Goal: Task Accomplishment & Management: Manage account settings

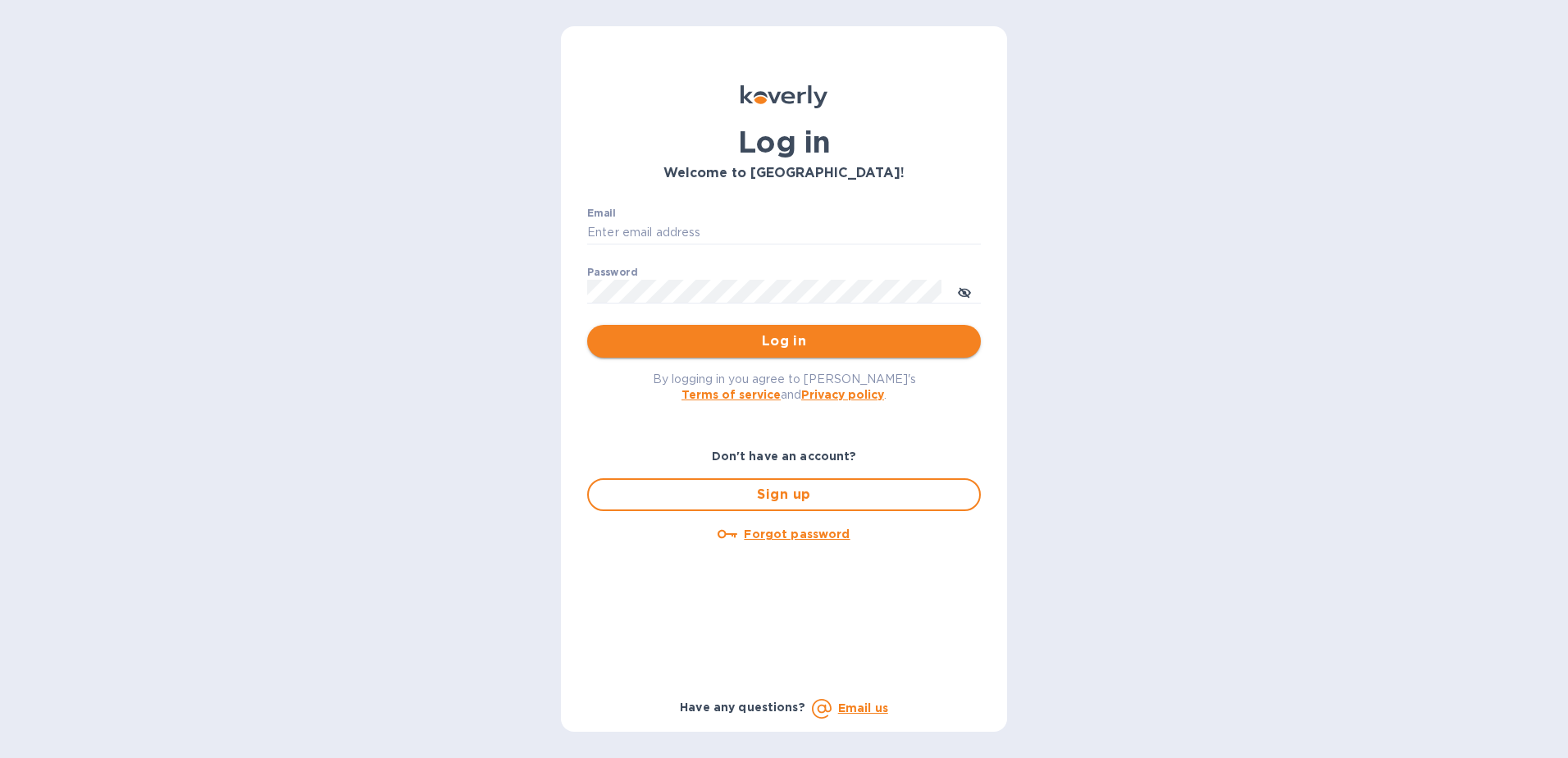
type input "dgarcia9090@myyahoo.com"
click at [733, 350] on span "Log in" at bounding box center [784, 341] width 368 height 19
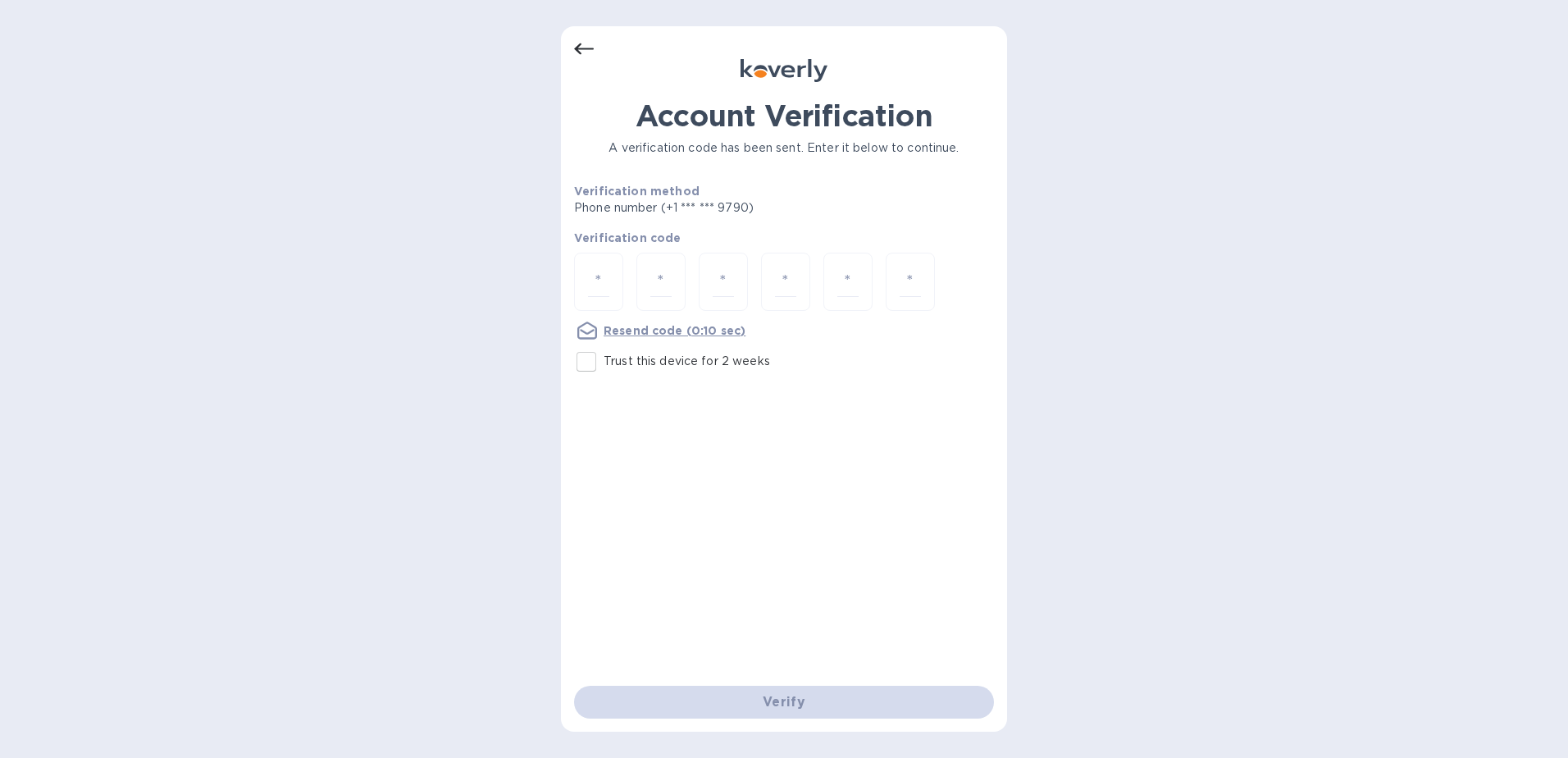
click at [585, 359] on input "Trust this device for 2 weeks" at bounding box center [586, 361] width 34 height 34
checkbox input "true"
click at [605, 290] on input "number" at bounding box center [598, 281] width 21 height 30
type input "9"
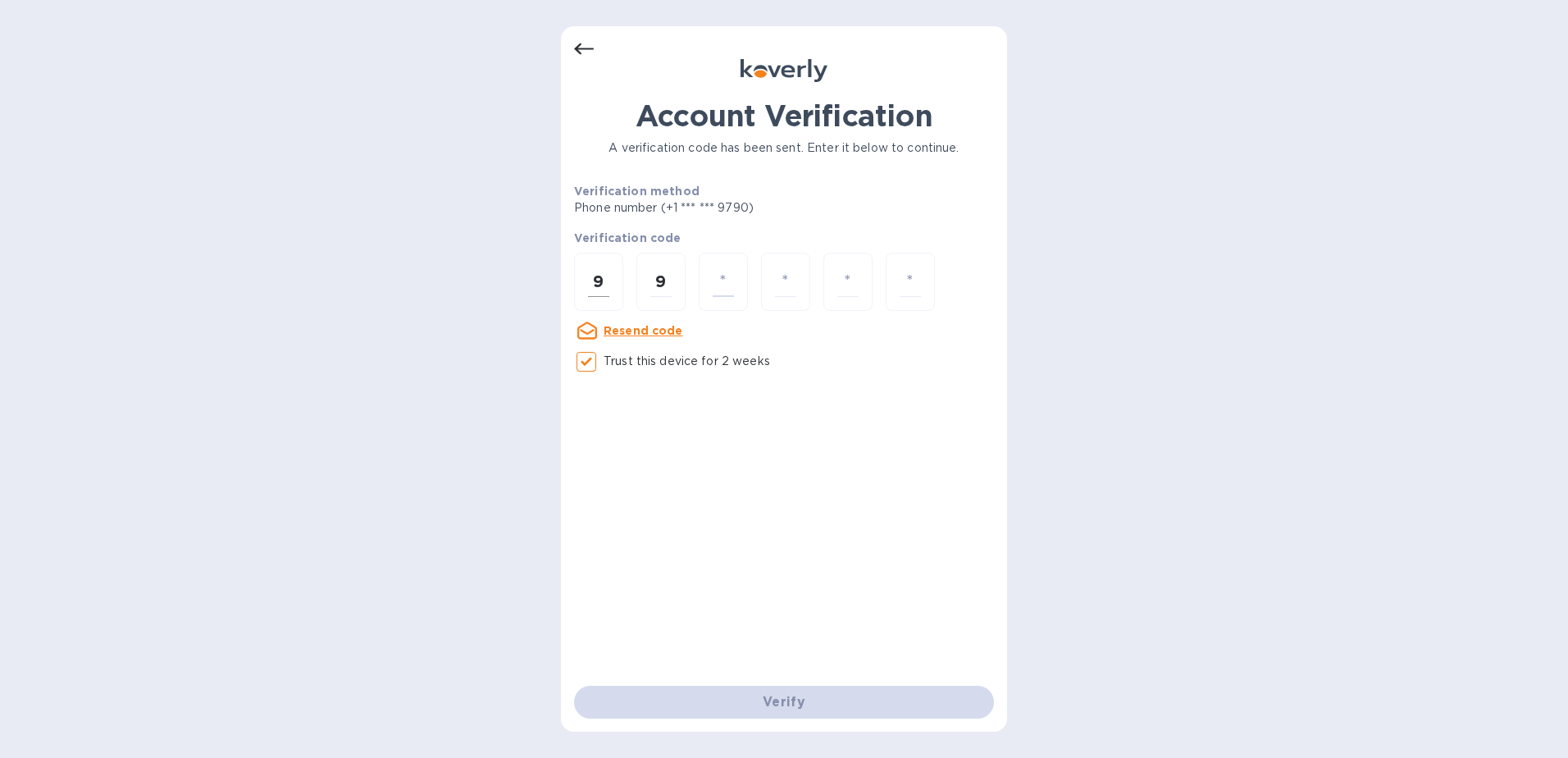
type input "9"
type input "0"
type input "3"
type input "1"
